Goal: Information Seeking & Learning: Learn about a topic

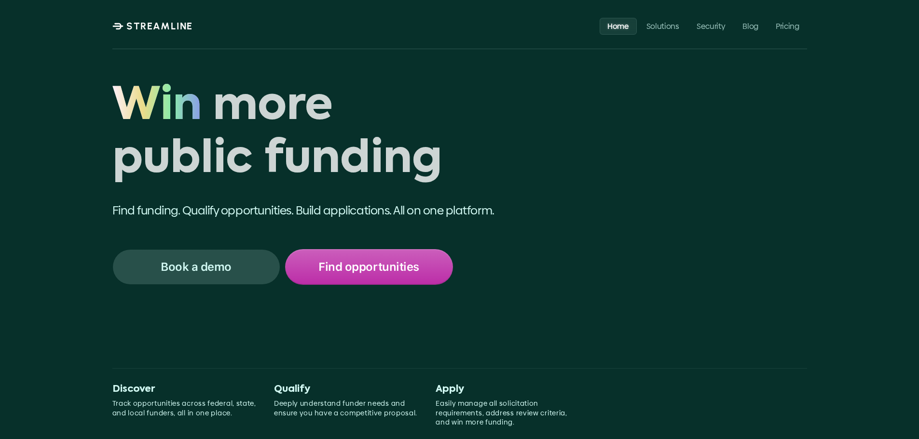
scroll to position [48, 0]
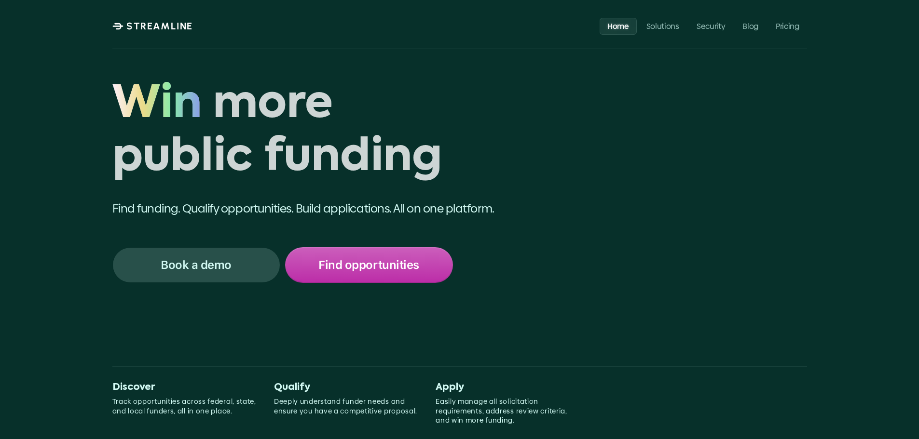
click at [136, 169] on h1 "Win more public funding" at bounding box center [332, 132] width 441 height 107
drag, startPoint x: 123, startPoint y: 99, endPoint x: 385, endPoint y: 153, distance: 268.2
click at [387, 155] on div "Win more public funding Win" at bounding box center [332, 132] width 441 height 107
click at [142, 126] on span "Win" at bounding box center [156, 105] width 89 height 53
drag, startPoint x: 118, startPoint y: 109, endPoint x: 140, endPoint y: 109, distance: 22.2
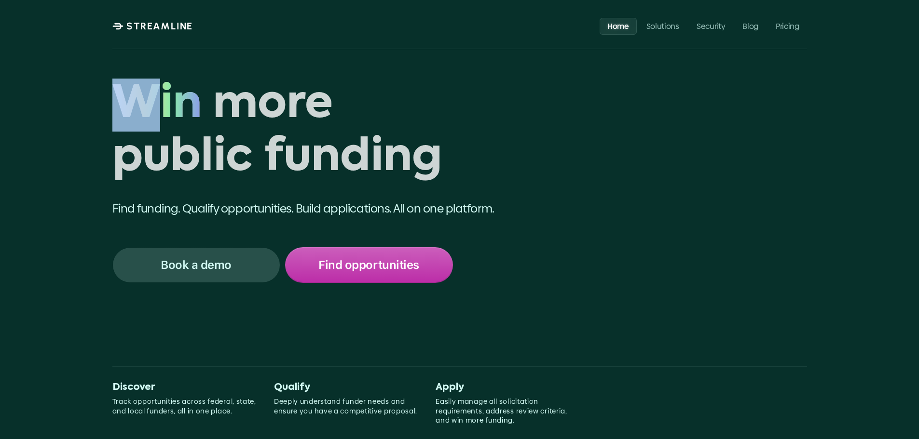
click at [141, 108] on span "Win" at bounding box center [156, 105] width 89 height 53
click at [138, 111] on span "Win" at bounding box center [156, 105] width 89 height 53
drag, startPoint x: 123, startPoint y: 105, endPoint x: 191, endPoint y: 106, distance: 68.0
click at [191, 106] on span "Win" at bounding box center [156, 105] width 89 height 53
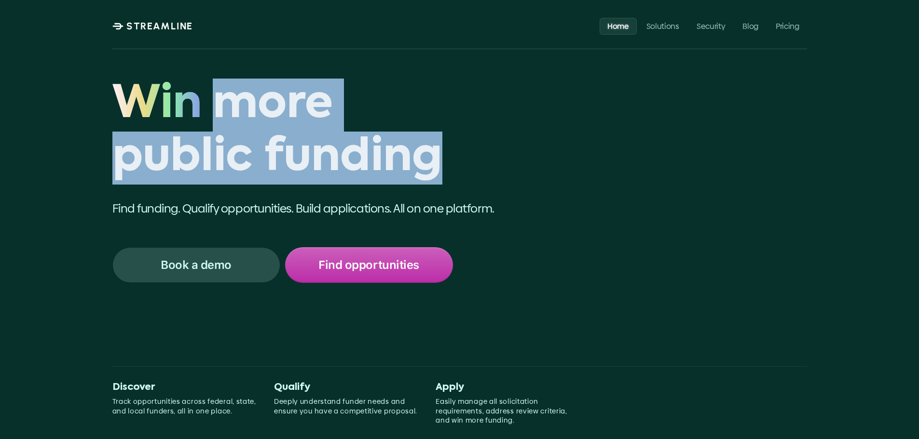
drag, startPoint x: 217, startPoint y: 105, endPoint x: 444, endPoint y: 152, distance: 231.9
click at [444, 152] on h1 "Win more public funding" at bounding box center [332, 132] width 441 height 107
copy h1 "more public funding"
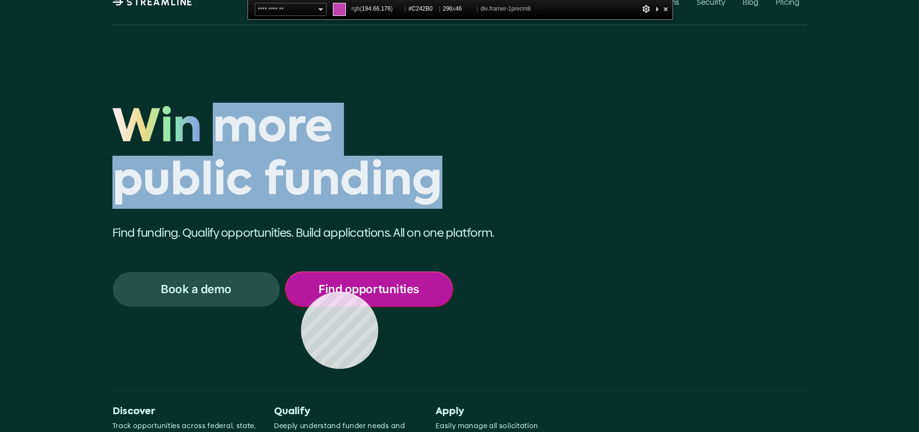
copy h1 "more public funding"
click at [301, 292] on div "Find opportunities" at bounding box center [369, 289] width 166 height 34
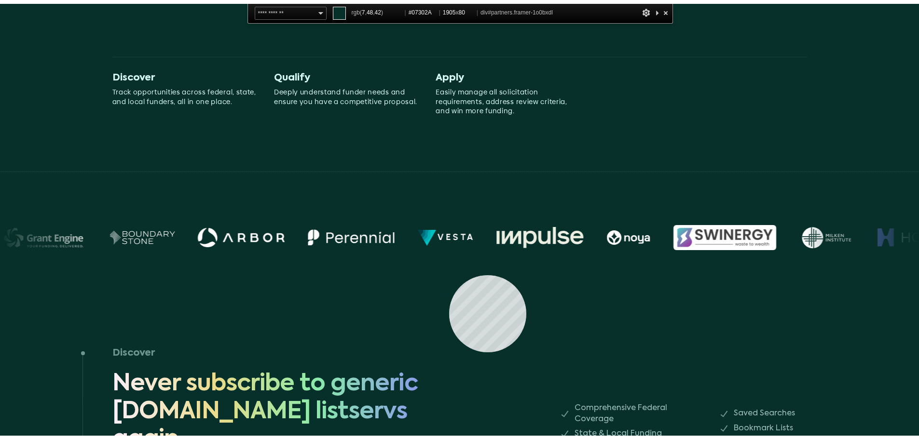
scroll to position [0, 0]
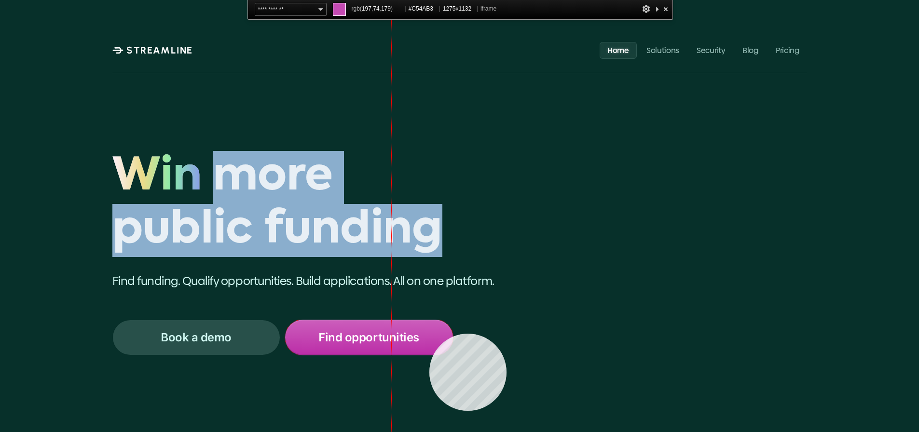
copy h1 "more public funding"
click at [429, 334] on div at bounding box center [699, 260] width 615 height 546
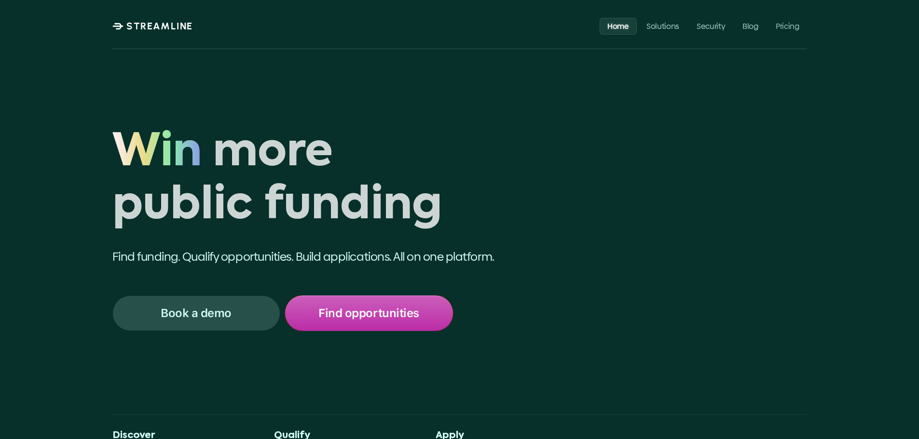
drag, startPoint x: 158, startPoint y: 23, endPoint x: 33, endPoint y: 71, distance: 134.5
click at [33, 71] on div "Win more public funding Win Find funding. Qualify opportunities. Build applicat…" at bounding box center [459, 265] width 919 height 530
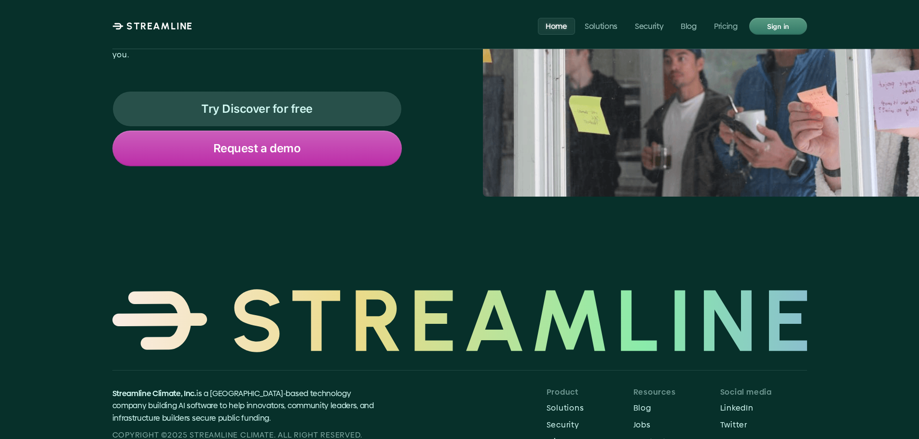
scroll to position [4120, 0]
